Goal: Task Accomplishment & Management: Use online tool/utility

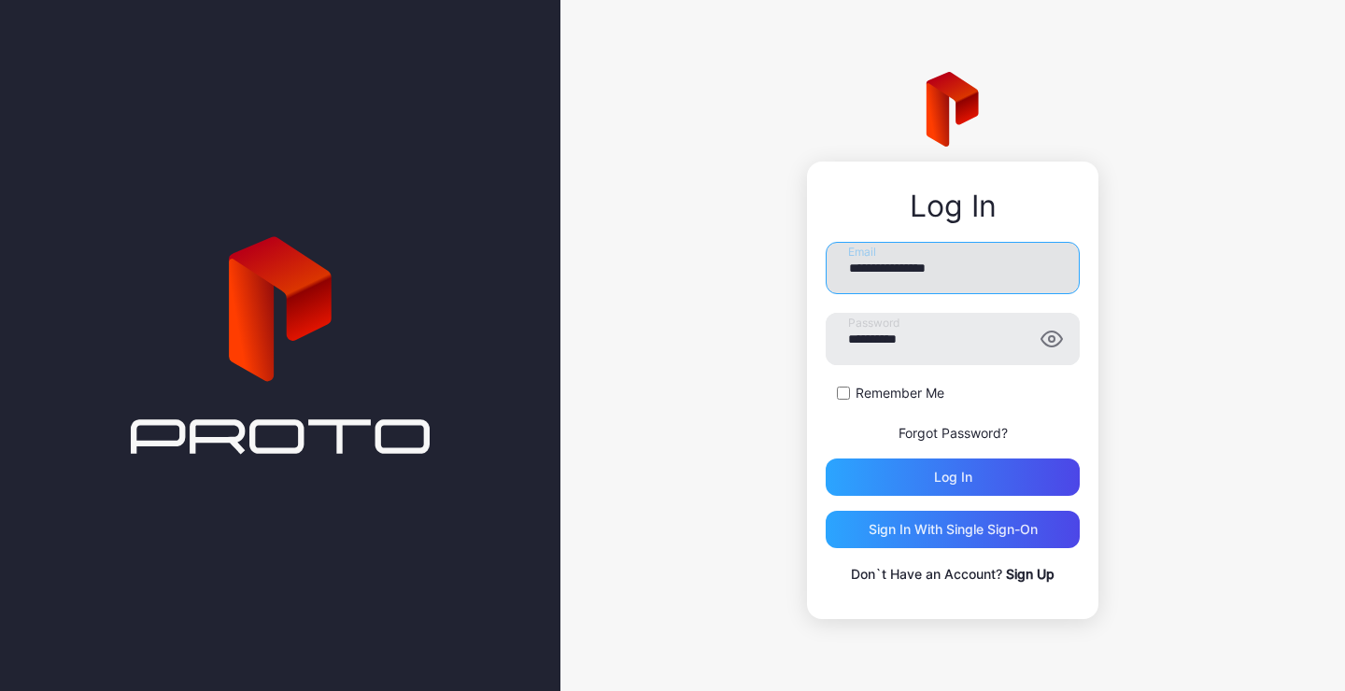
drag, startPoint x: 1011, startPoint y: 274, endPoint x: 608, endPoint y: 329, distance: 406.3
click at [826, 294] on input "**********" at bounding box center [953, 268] width 254 height 52
type input "**********"
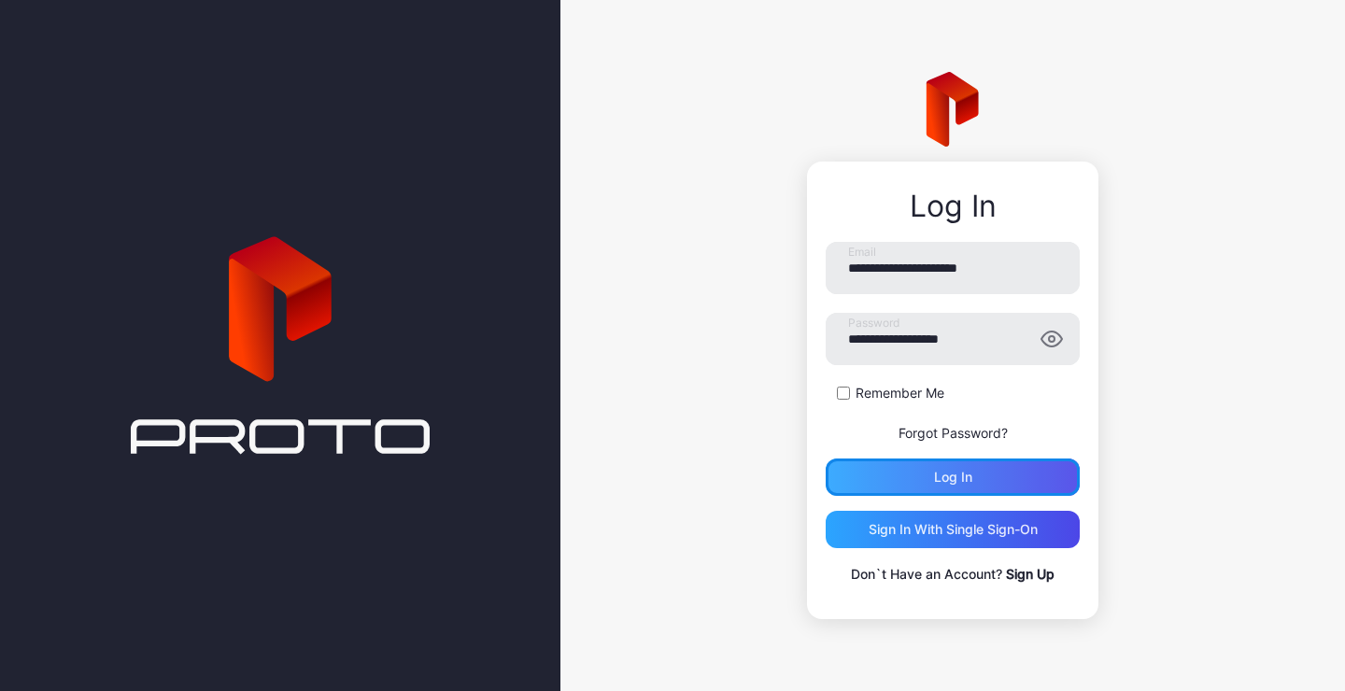
click at [902, 486] on div "Log in" at bounding box center [953, 477] width 254 height 37
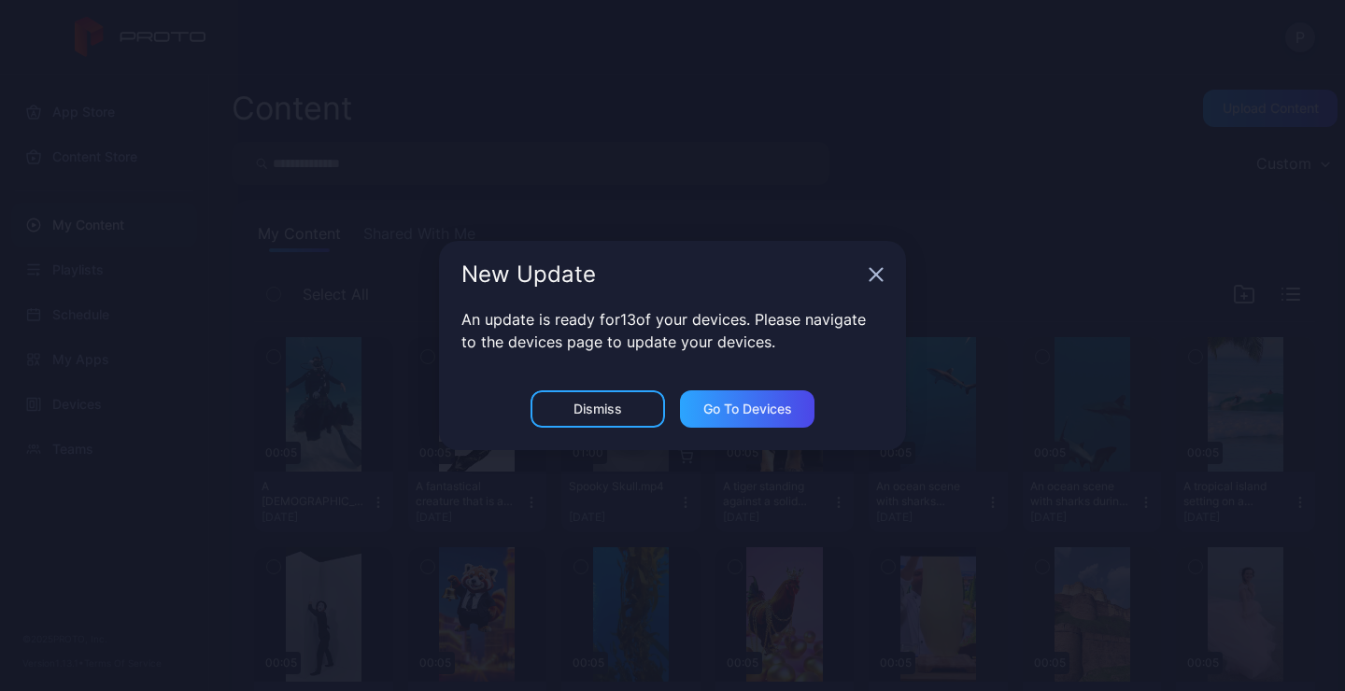
click at [877, 277] on icon "button" at bounding box center [876, 274] width 15 height 15
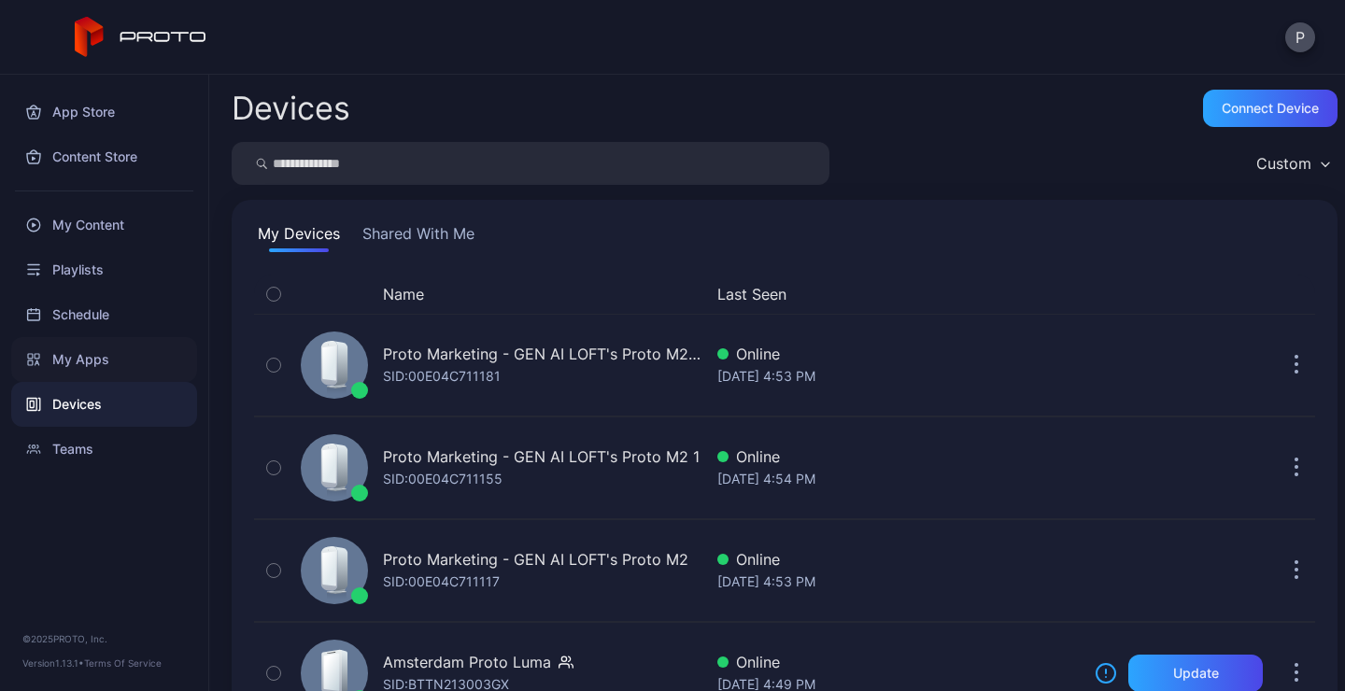
click at [63, 362] on div "My Apps" at bounding box center [104, 359] width 186 height 45
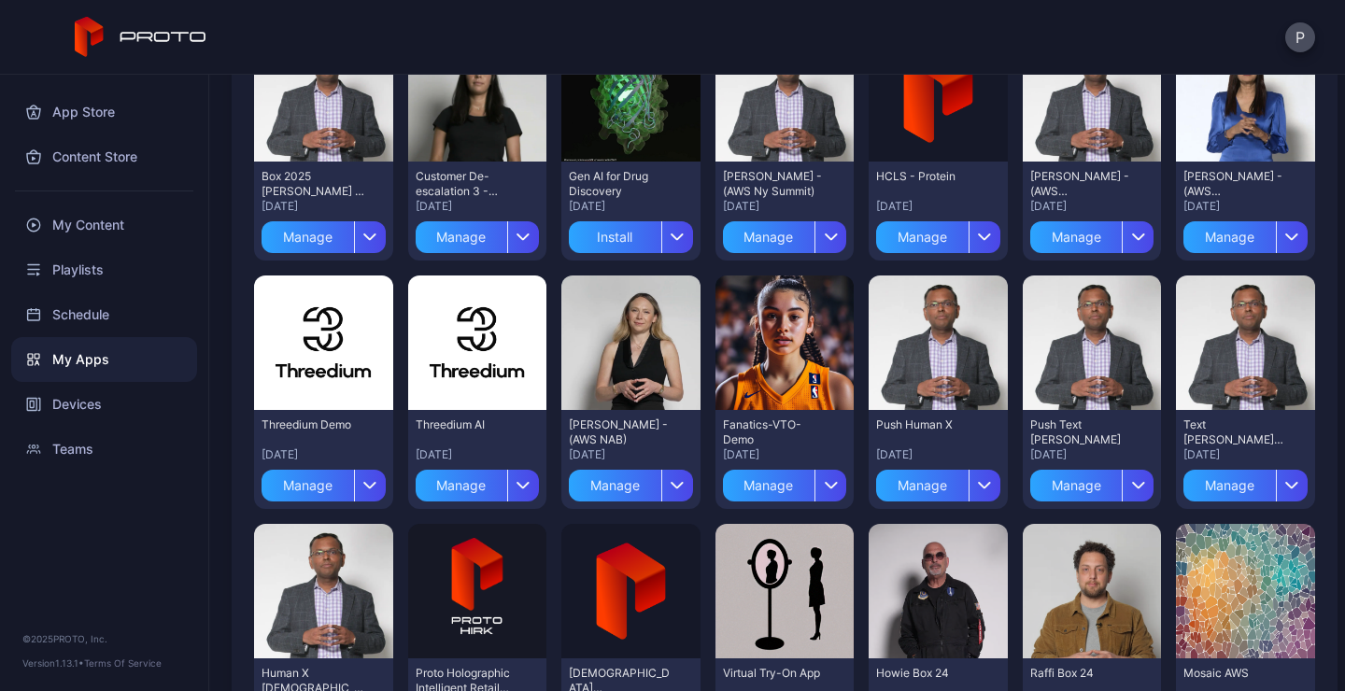
scroll to position [220, 0]
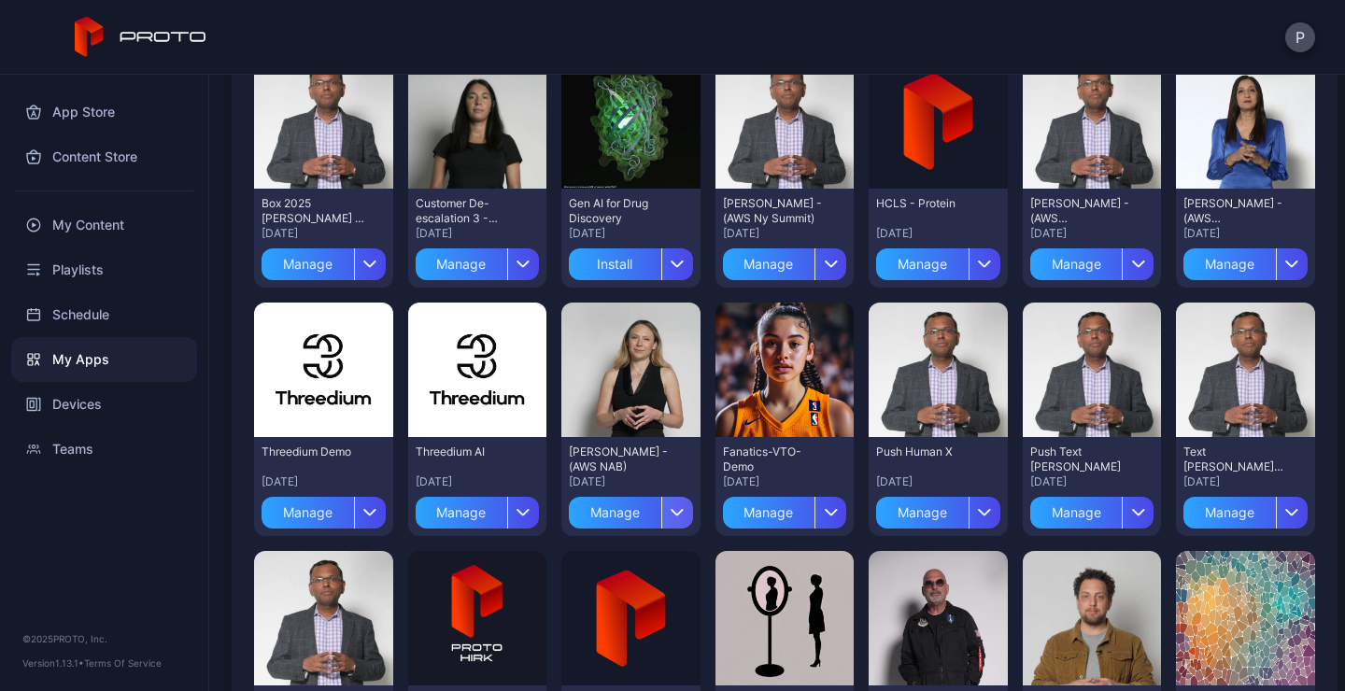
click at [679, 517] on icon "button" at bounding box center [678, 512] width 14 height 7
click at [670, 412] on div "Preview" at bounding box center [630, 370] width 139 height 135
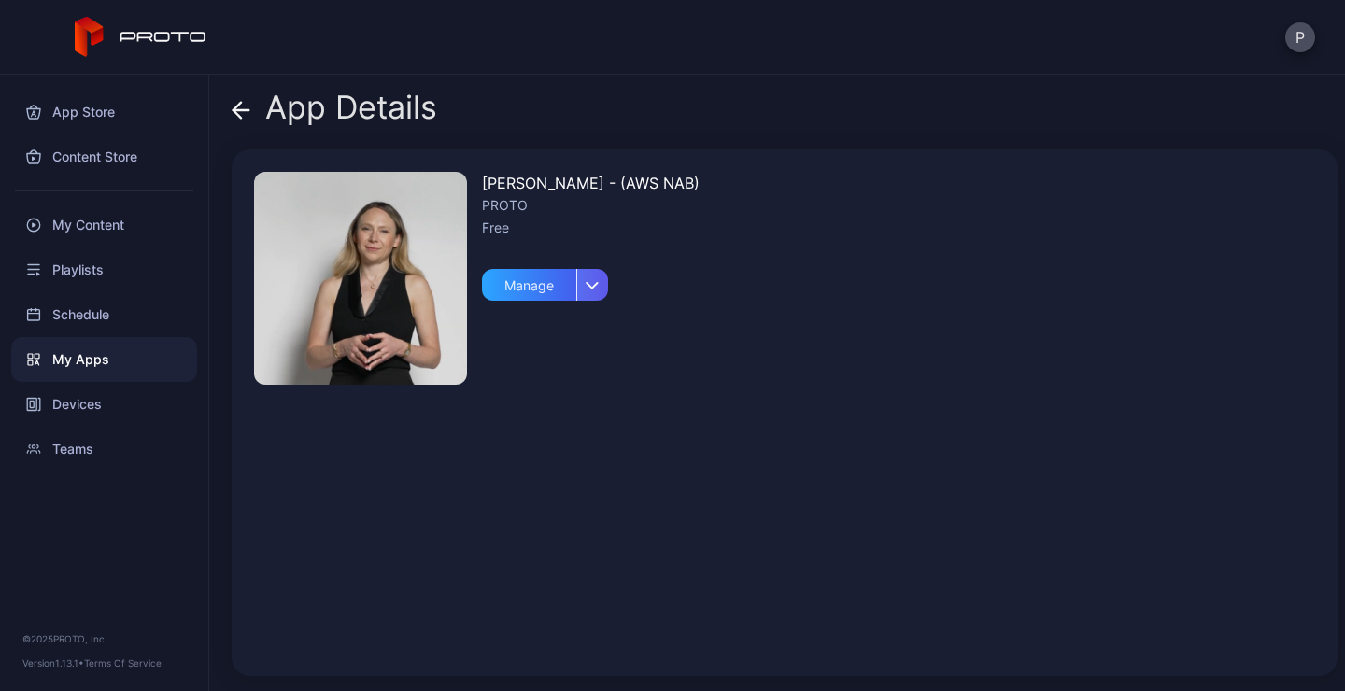
click at [602, 294] on div "button" at bounding box center [592, 285] width 32 height 32
click at [794, 374] on div "[PERSON_NAME] - (AWS NAB) PROTO Free Manage" at bounding box center [785, 412] width 1106 height 527
click at [595, 194] on div "PROTO" at bounding box center [591, 205] width 218 height 22
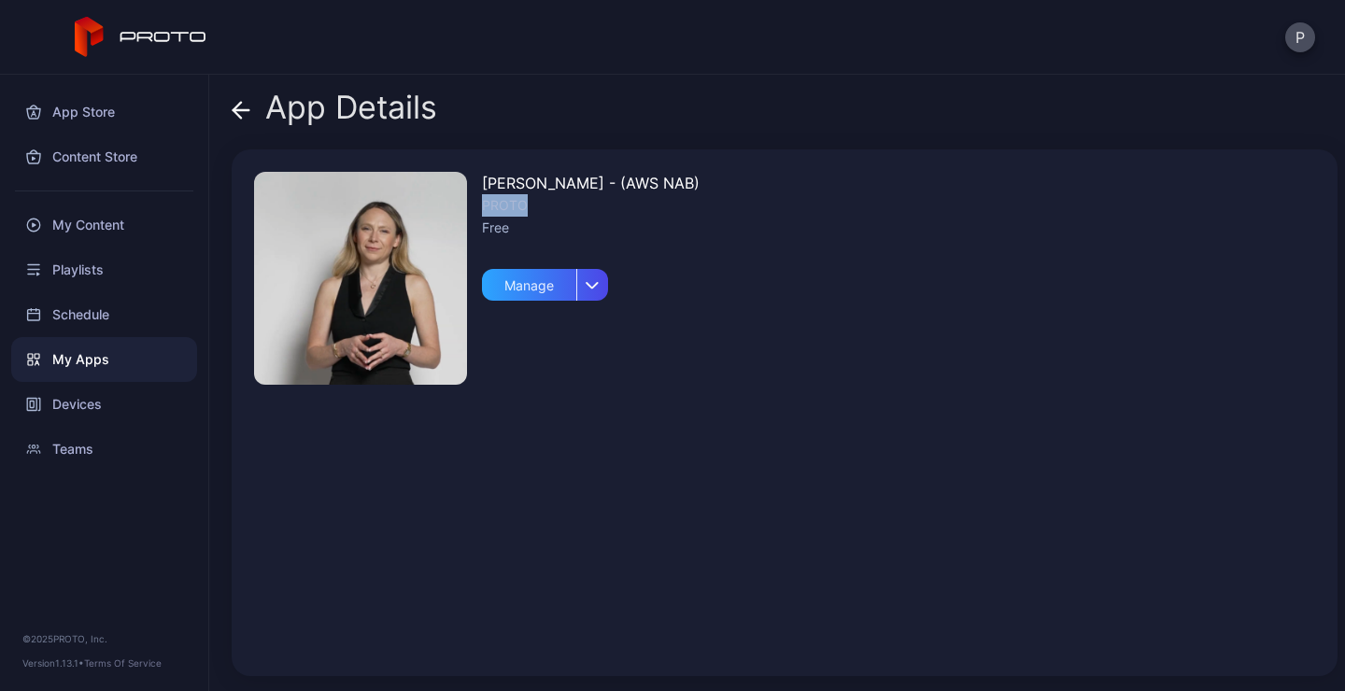
click at [595, 194] on div "PROTO" at bounding box center [591, 205] width 218 height 22
